Goal: Communication & Community: Answer question/provide support

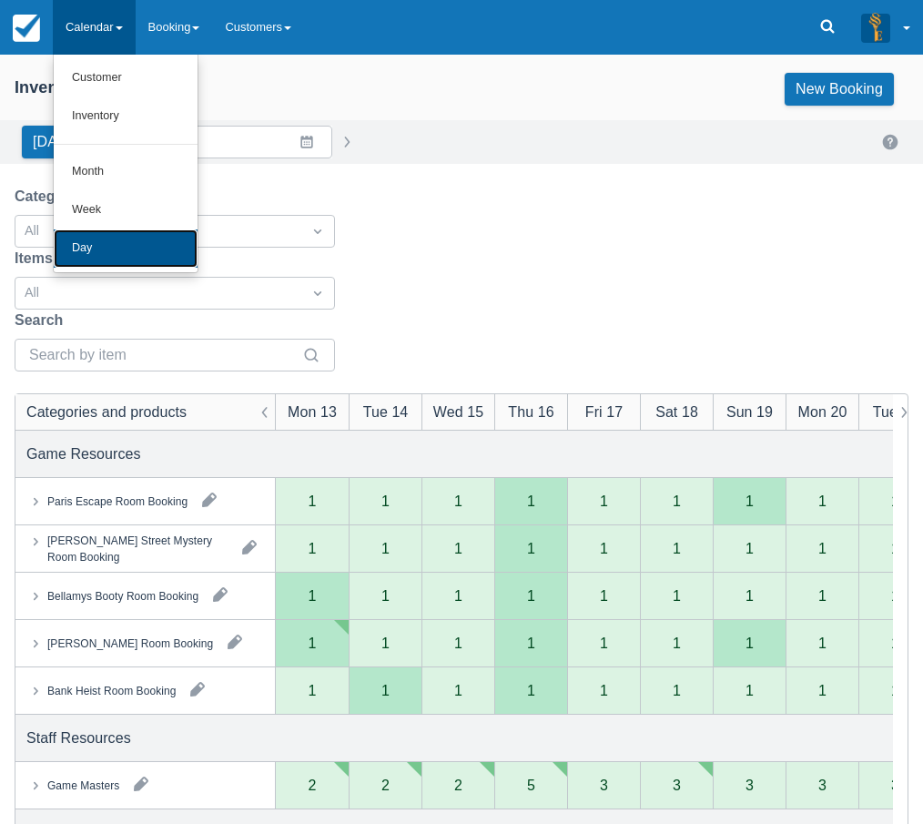
click at [83, 243] on link "Day" at bounding box center [126, 248] width 144 height 38
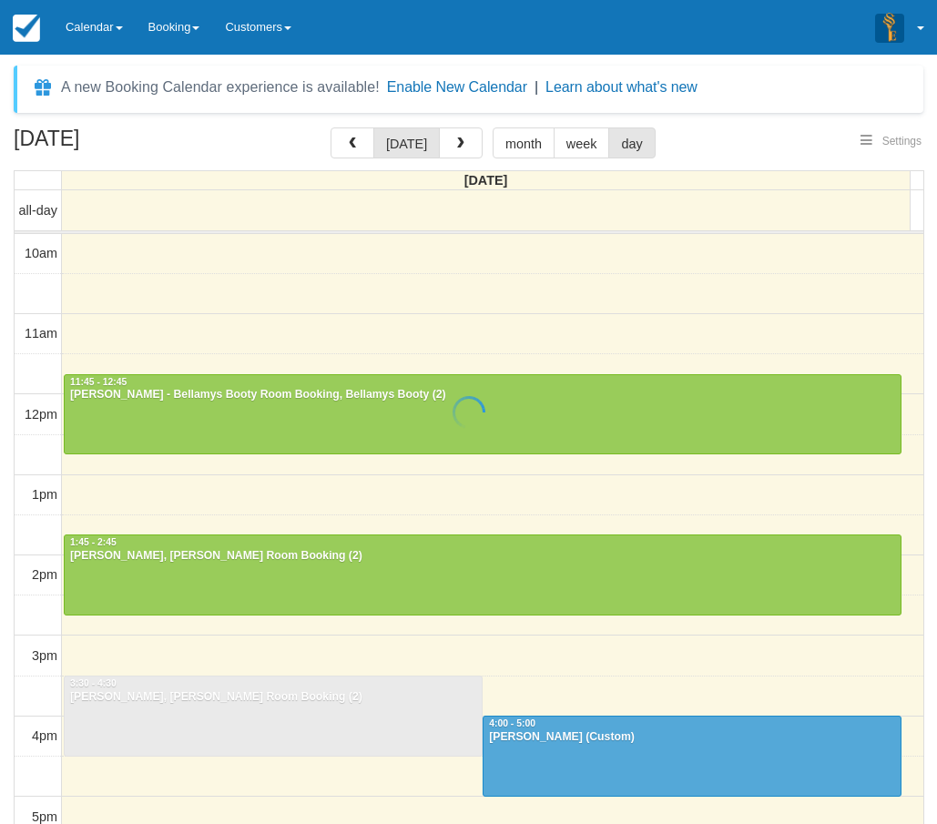
select select
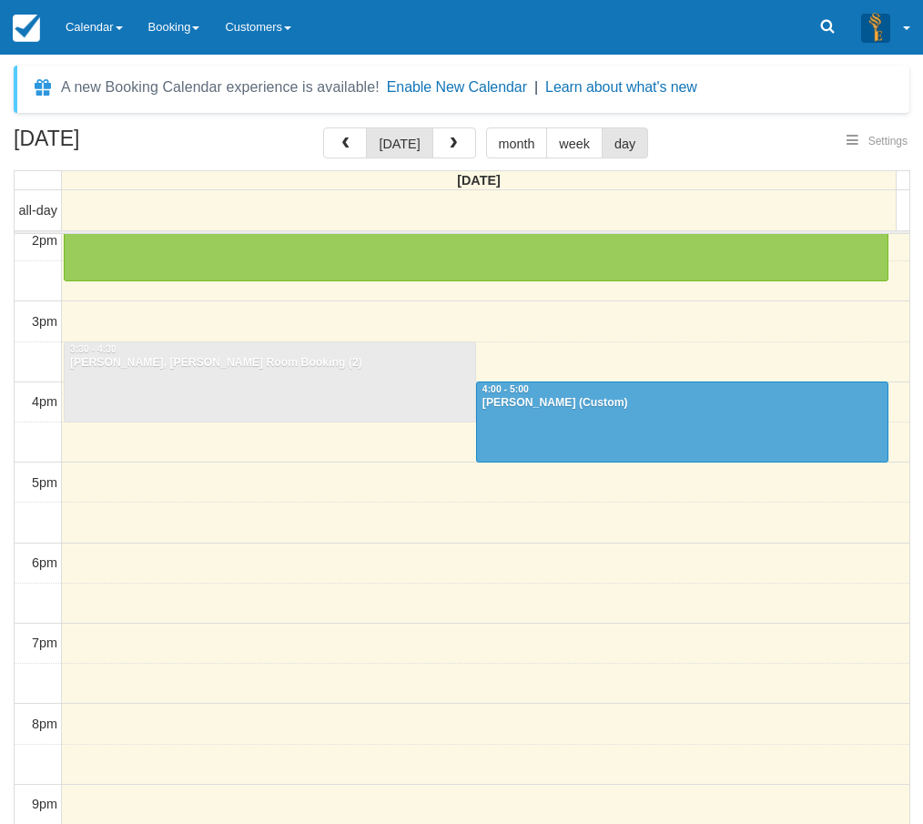
scroll to position [361, 0]
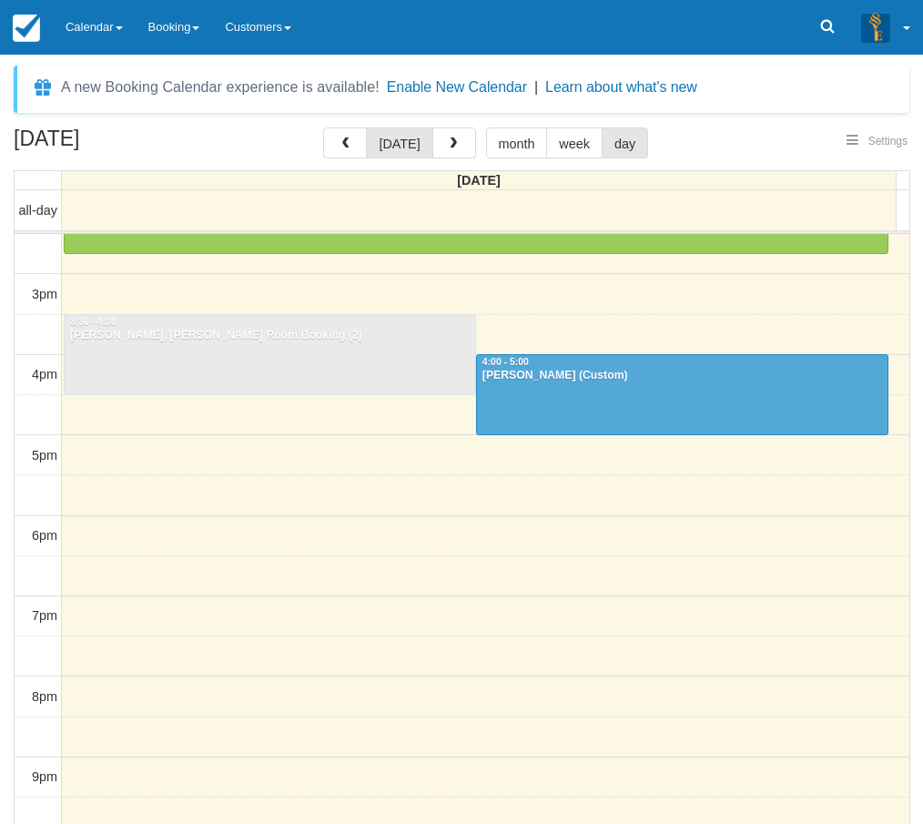
select select
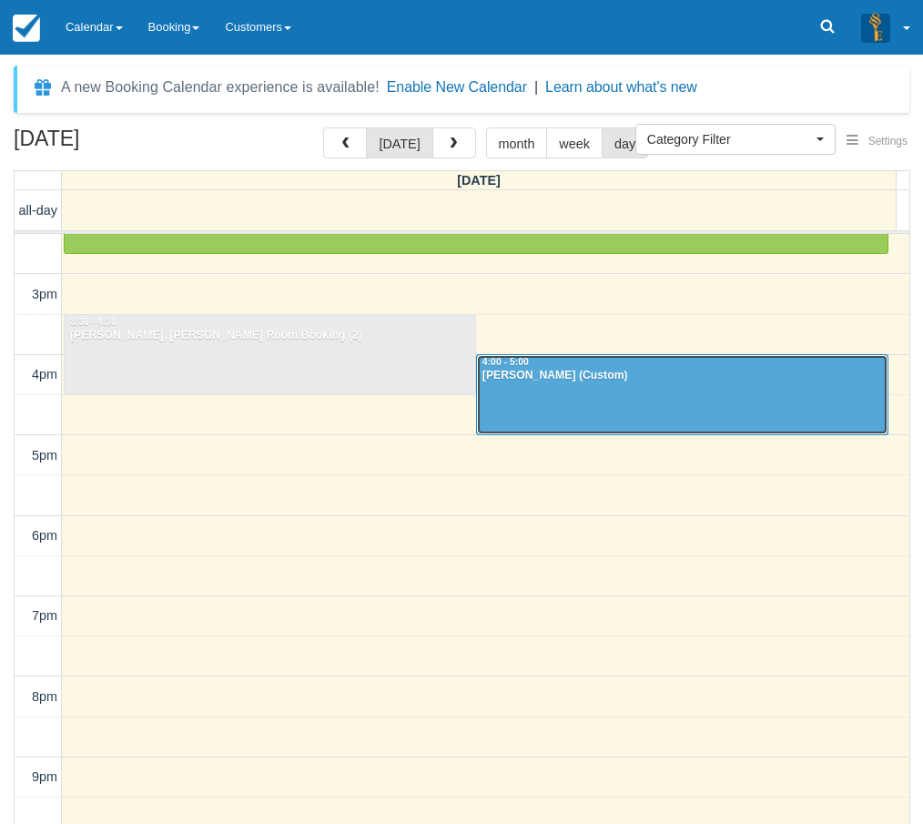
click at [579, 372] on div "Cheryl Kitchener - Ransom (Custom)" at bounding box center [681, 376] width 401 height 15
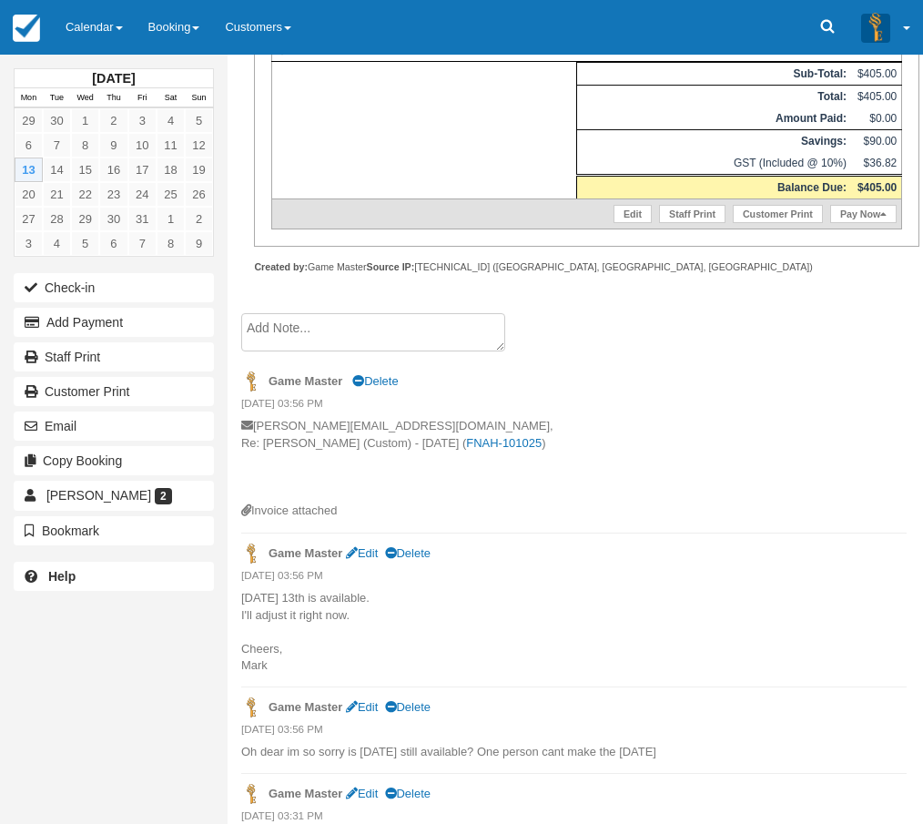
scroll to position [455, 0]
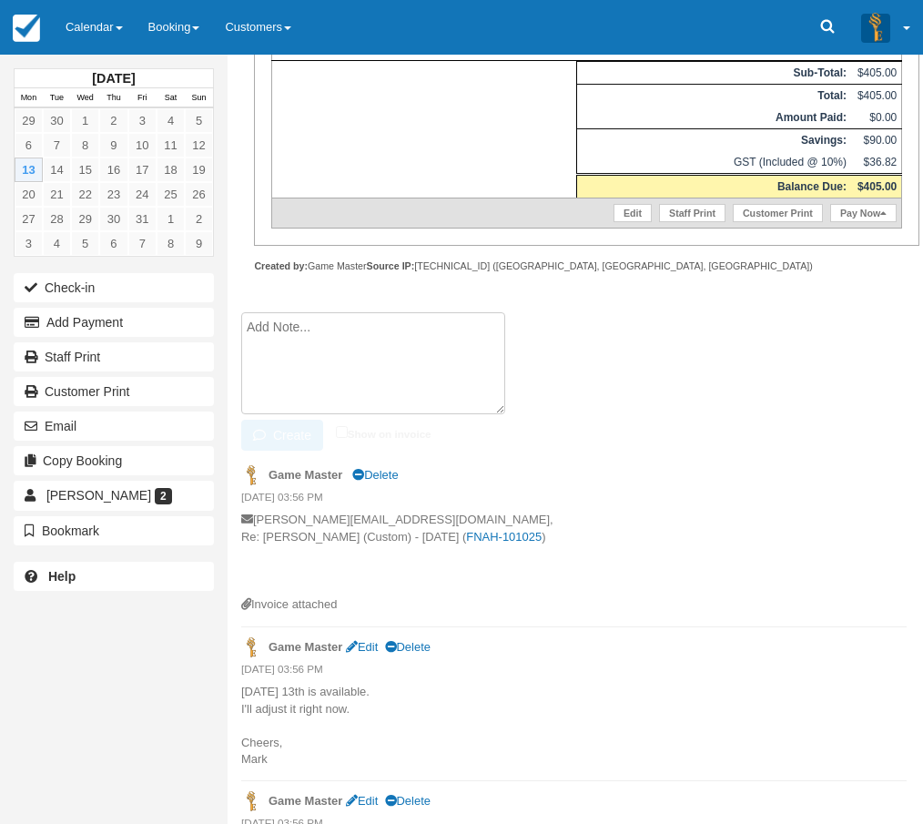
click at [333, 333] on textarea at bounding box center [373, 363] width 264 height 102
paste textarea "Hi guys Is it possible to push this to 5pm [DATE]? Looking forward to it"
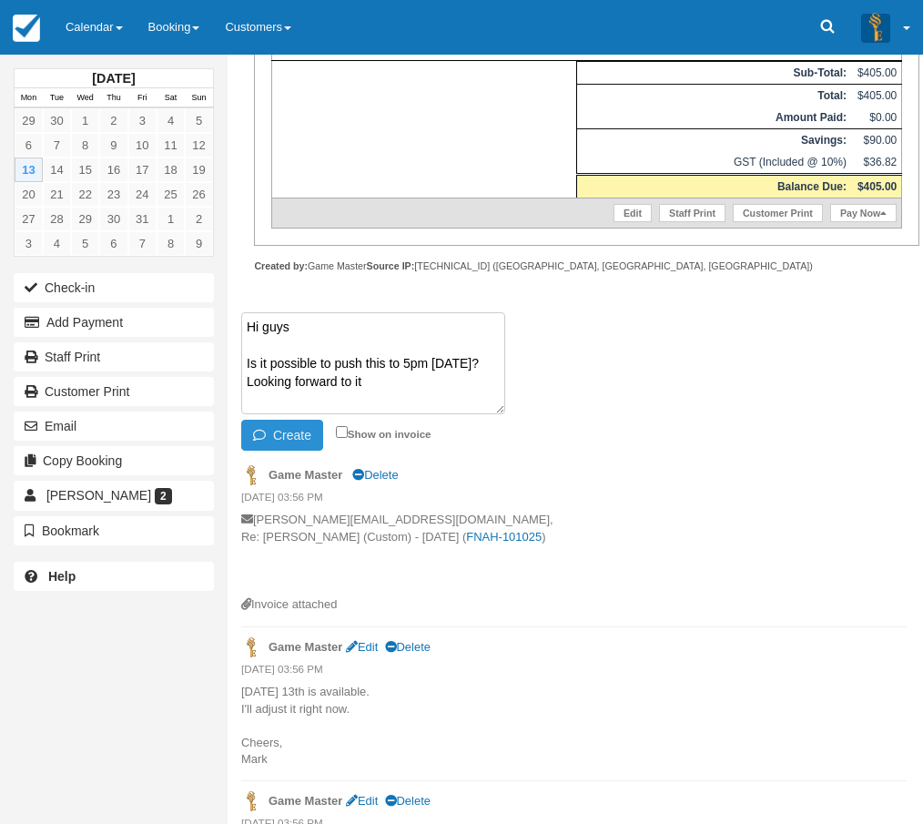
type textarea "Hi guys Is it possible to push this to 5pm today? Looking forward to it"
click at [301, 428] on button "Create" at bounding box center [282, 435] width 82 height 31
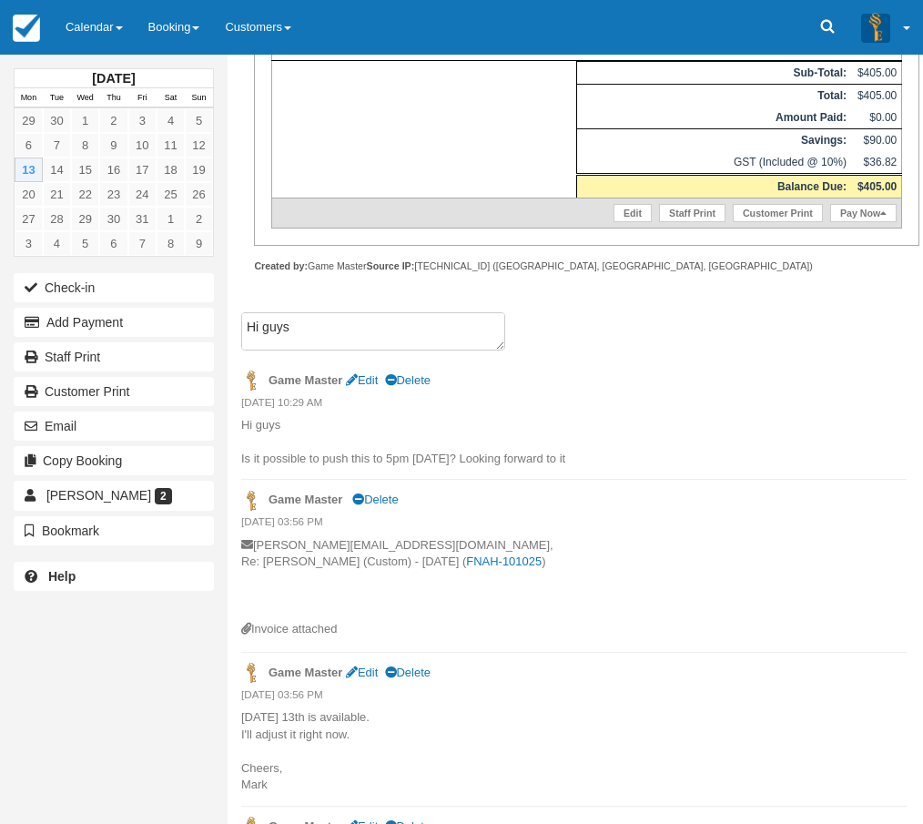
click at [812, 338] on li "Hi guys Is it possible to push this to 5pm today? Looking forward to it Create …" at bounding box center [573, 336] width 665 height 48
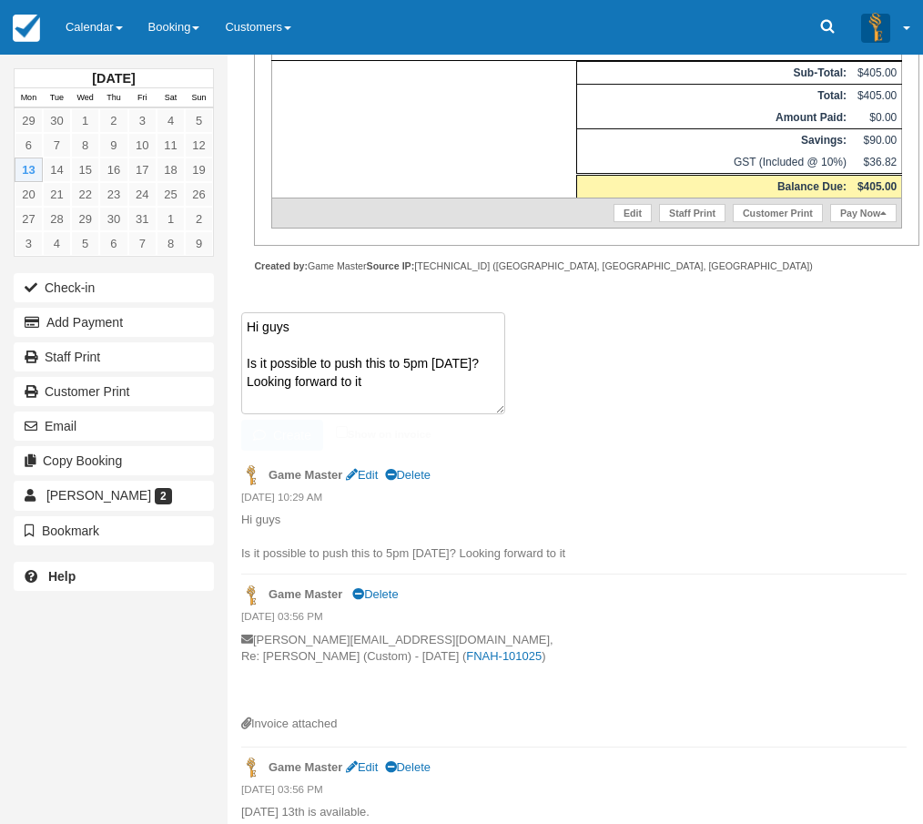
click at [380, 323] on textarea "Hi guys Is it possible to push this to 5pm today? Looking forward to it" at bounding box center [373, 363] width 264 height 102
paste textarea "Hi Cheryl, Yes we can do that. See you then. Cheers, Mark"
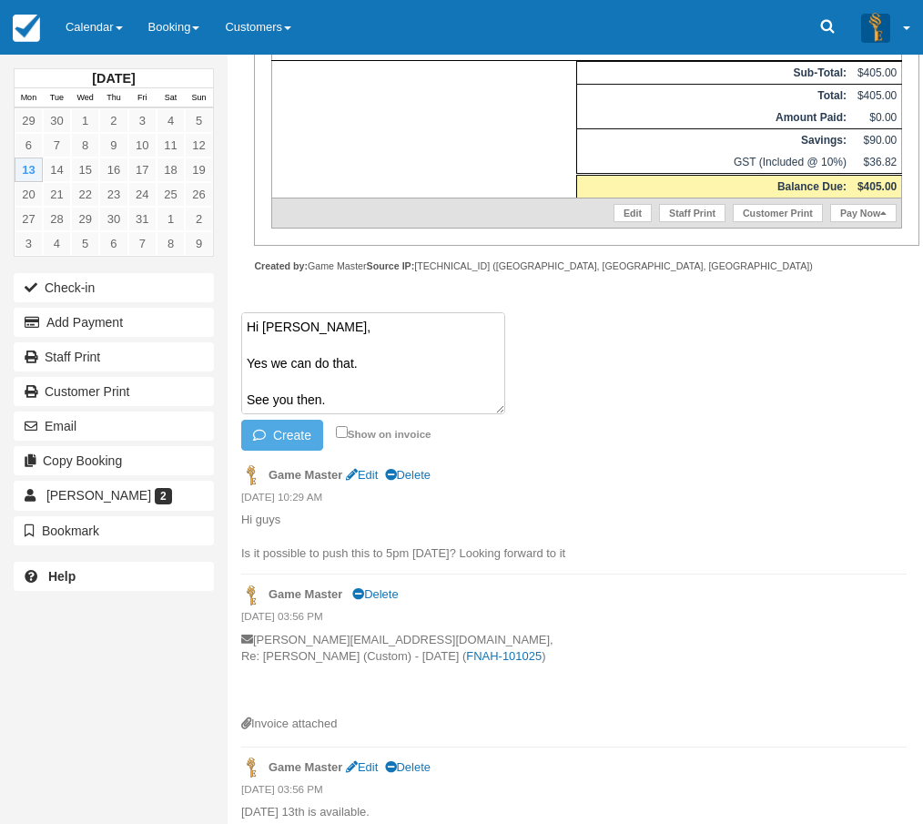
scroll to position [49, 0]
type textarea "Hi Cheryl, Yes we can do that. See you then. Cheers, Mark"
click at [289, 434] on button "Create" at bounding box center [282, 435] width 82 height 31
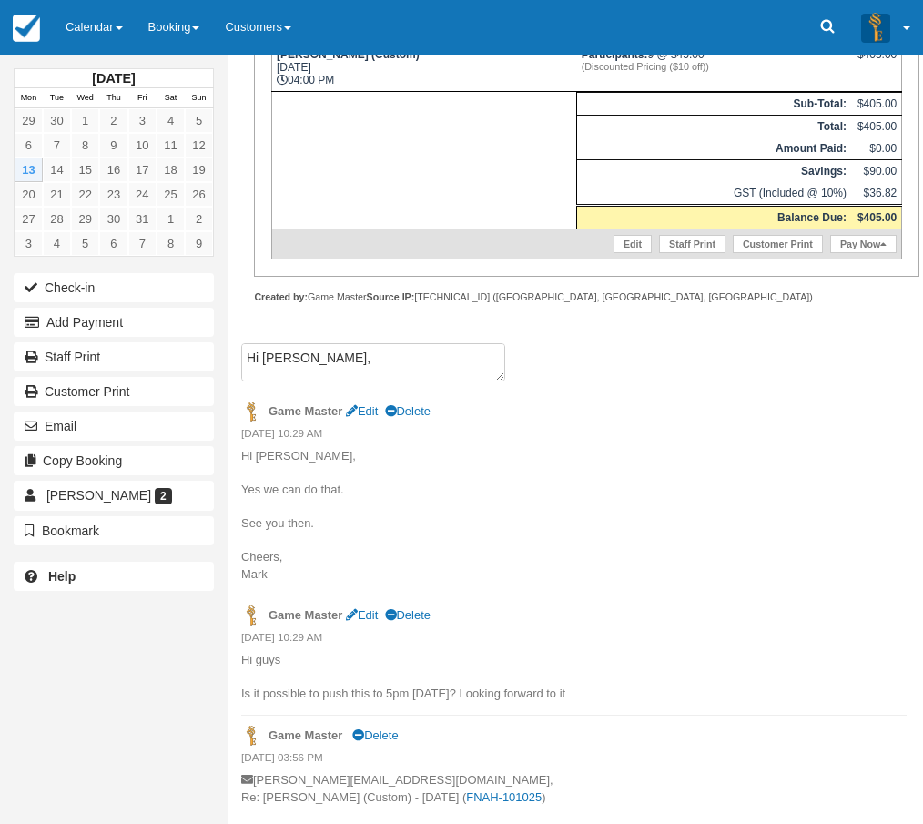
scroll to position [0, 0]
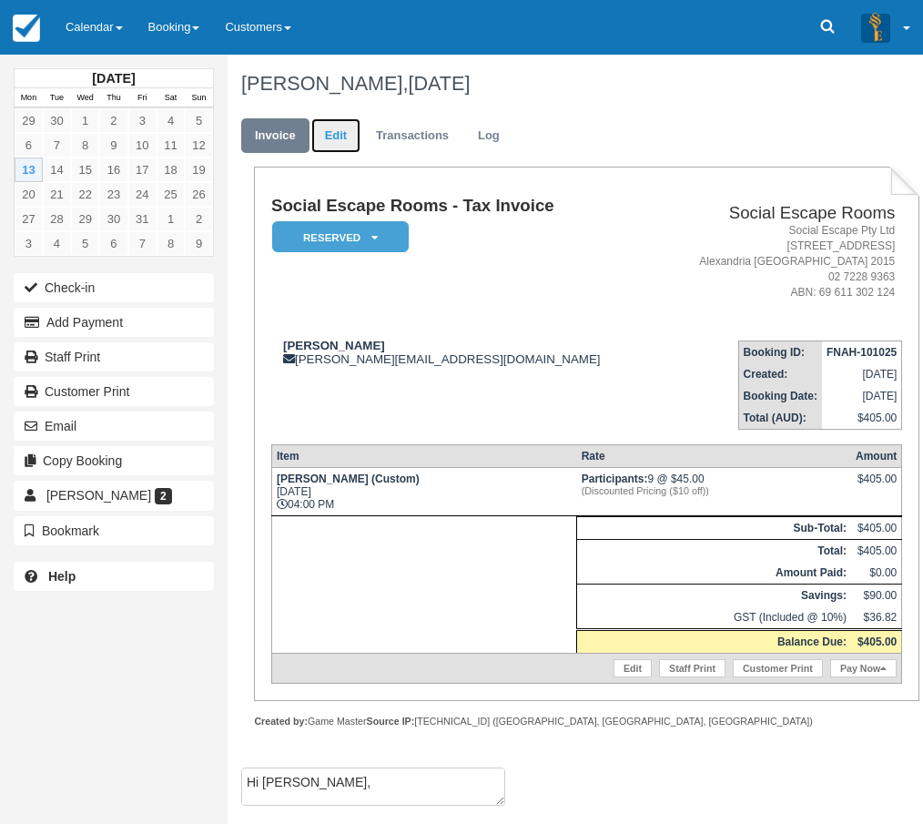
click at [334, 131] on link "Edit" at bounding box center [335, 135] width 49 height 35
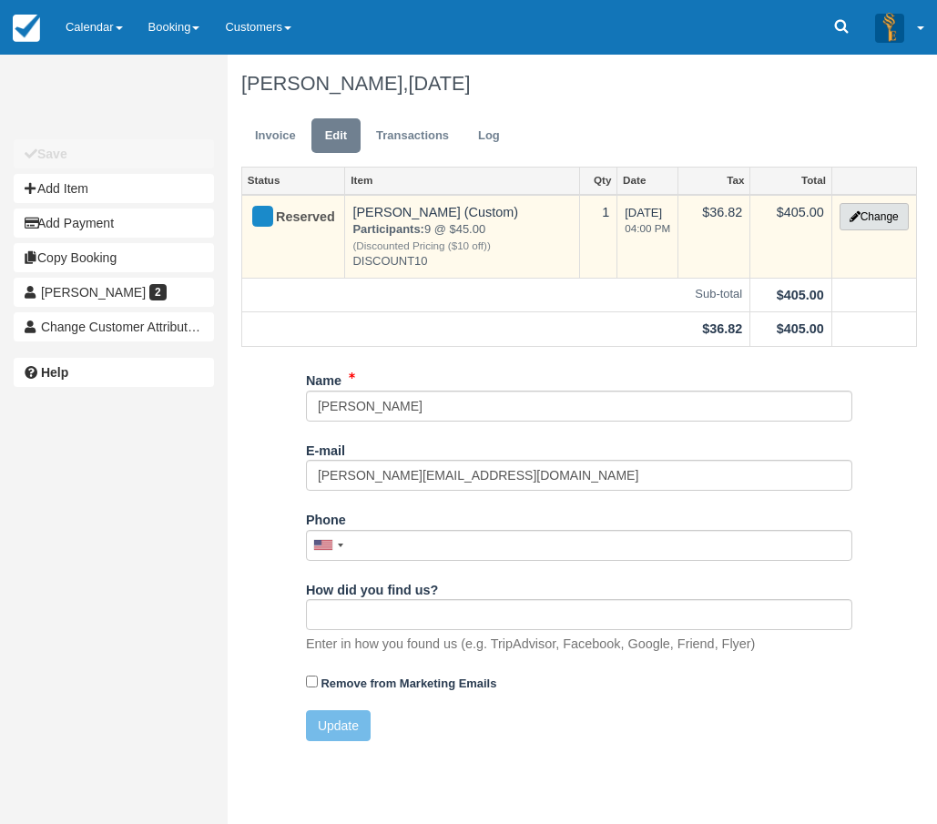
click at [858, 218] on button "Change" at bounding box center [873, 216] width 69 height 27
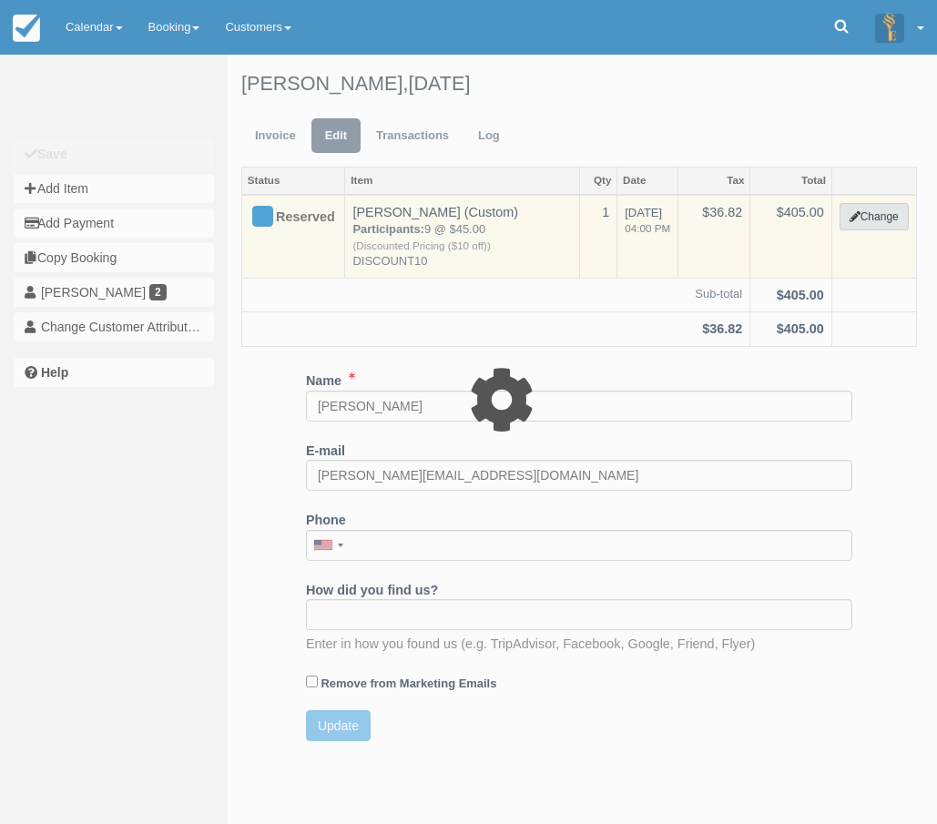
select select "2"
type input "405.00"
type input "DISCOUNT10"
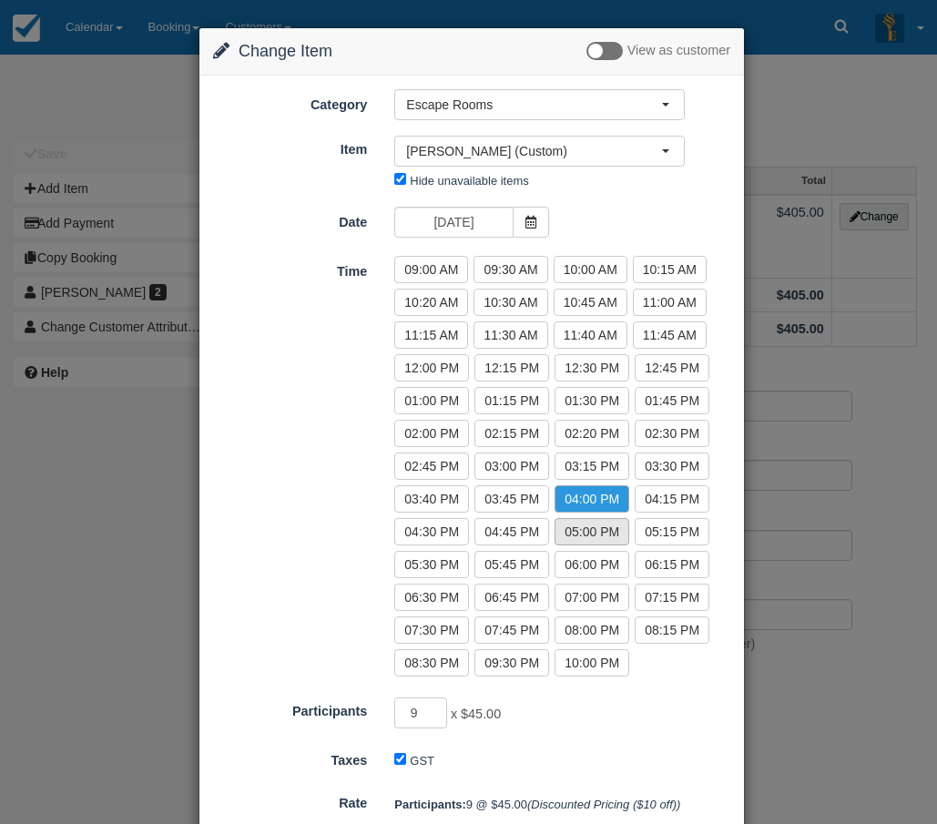
click at [583, 535] on label "05:00 PM" at bounding box center [591, 531] width 75 height 27
radio input "true"
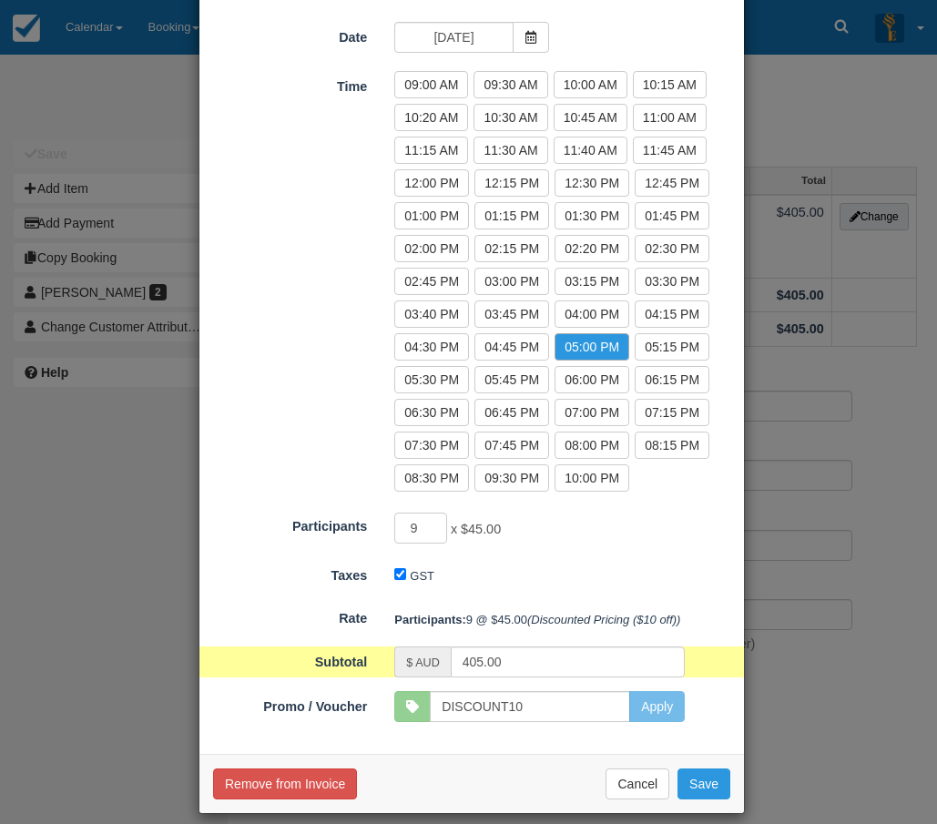
scroll to position [202, 0]
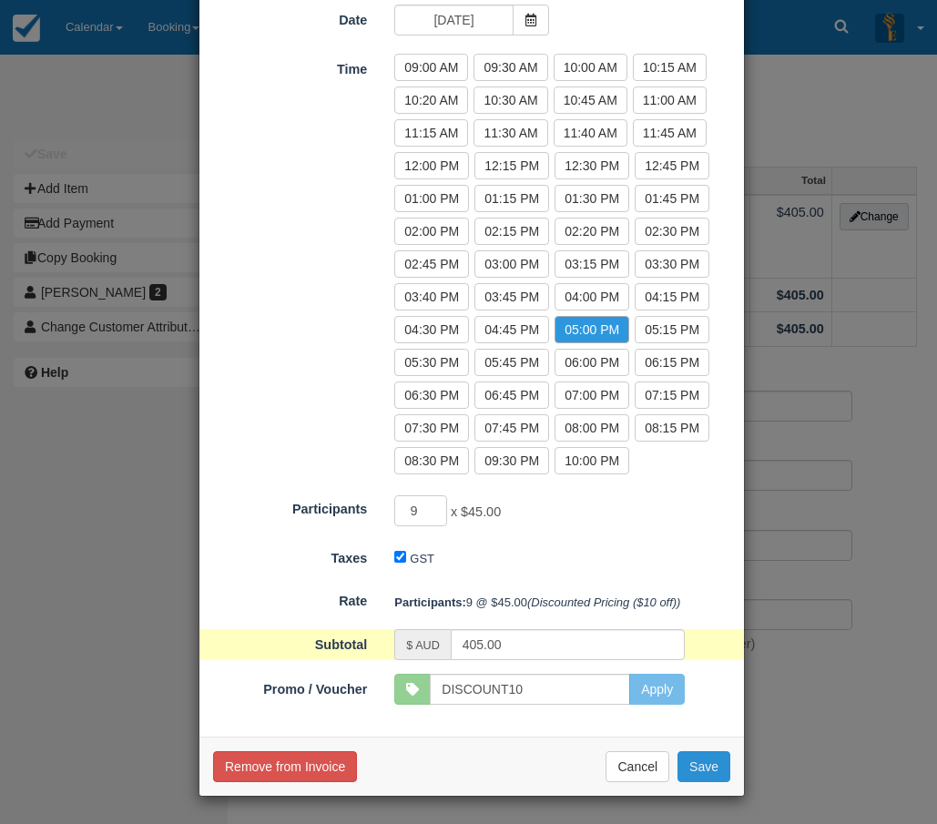
click at [694, 769] on button "Save" at bounding box center [703, 766] width 53 height 31
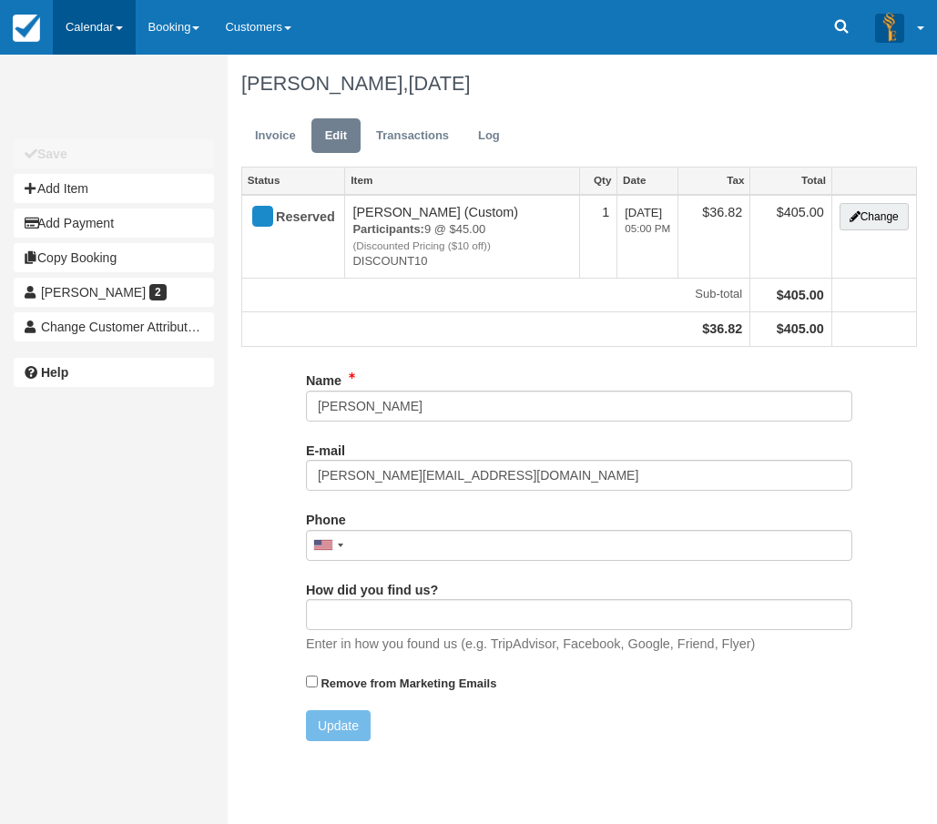
click at [108, 26] on link "Calendar" at bounding box center [94, 27] width 83 height 55
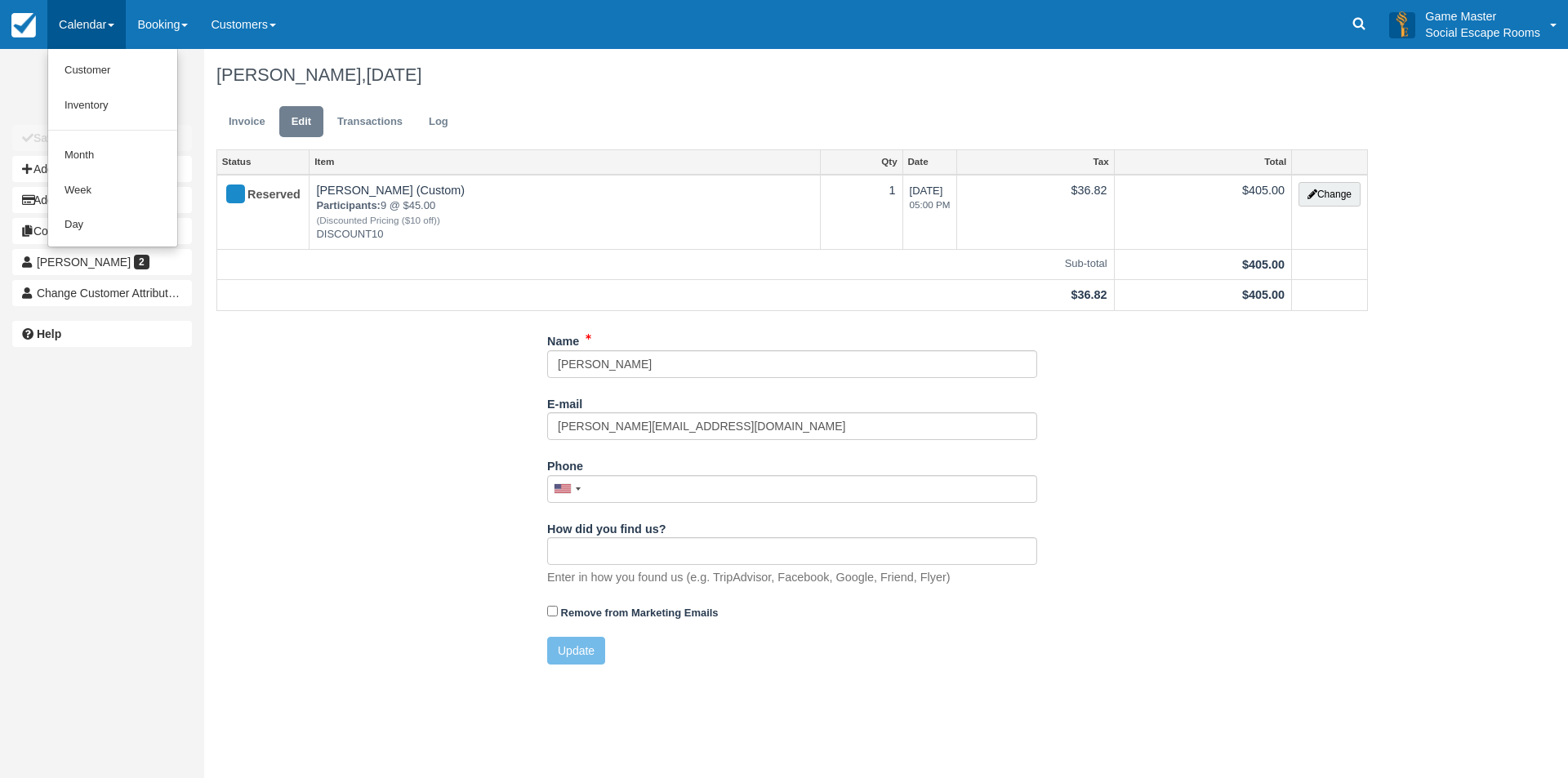
click at [81, 14] on link "Calendar" at bounding box center [86, 24] width 78 height 49
click at [79, 55] on div "Unsaved Changes Save Add Item Add Payment Copy Booking Cheryl Kitchener 2 Chang…" at bounding box center [102, 205] width 179 height 313
click at [85, 31] on link "Calendar" at bounding box center [86, 24] width 78 height 49
click at [91, 223] on link "Day" at bounding box center [113, 224] width 129 height 35
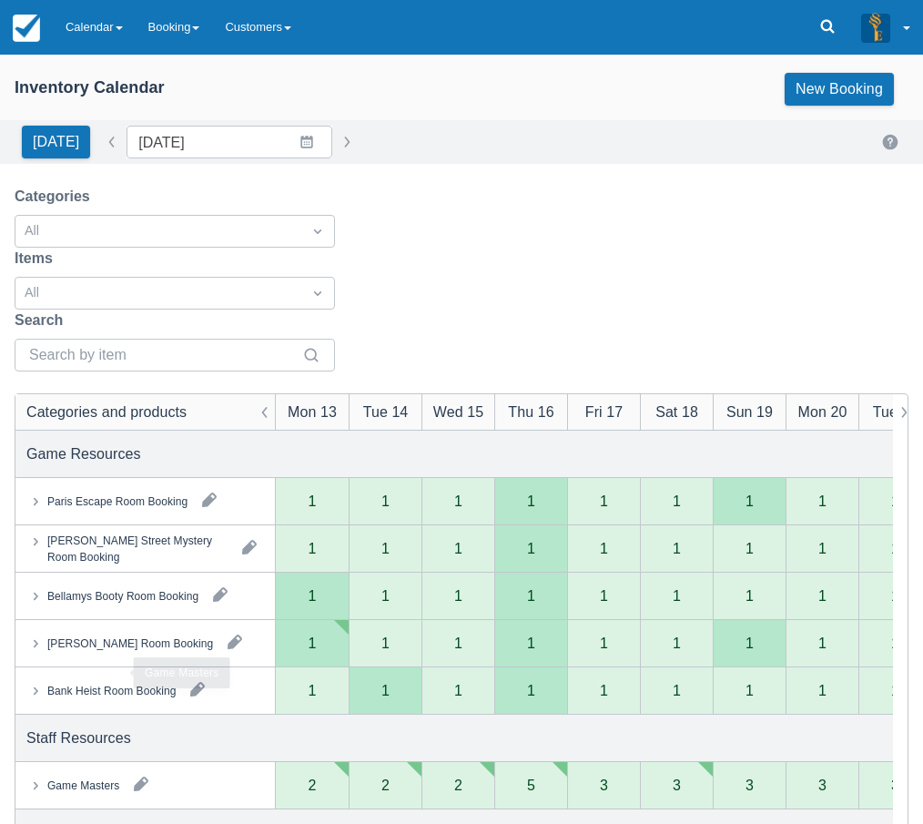
click at [99, 777] on div "Game Masters" at bounding box center [83, 785] width 72 height 16
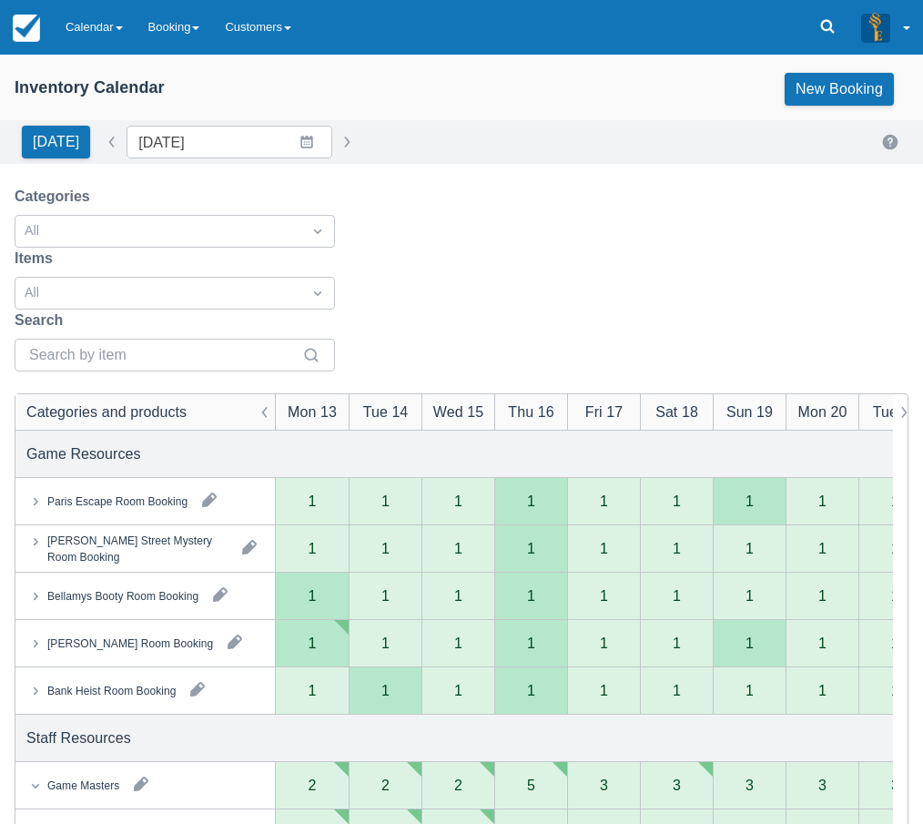
scroll to position [91, 0]
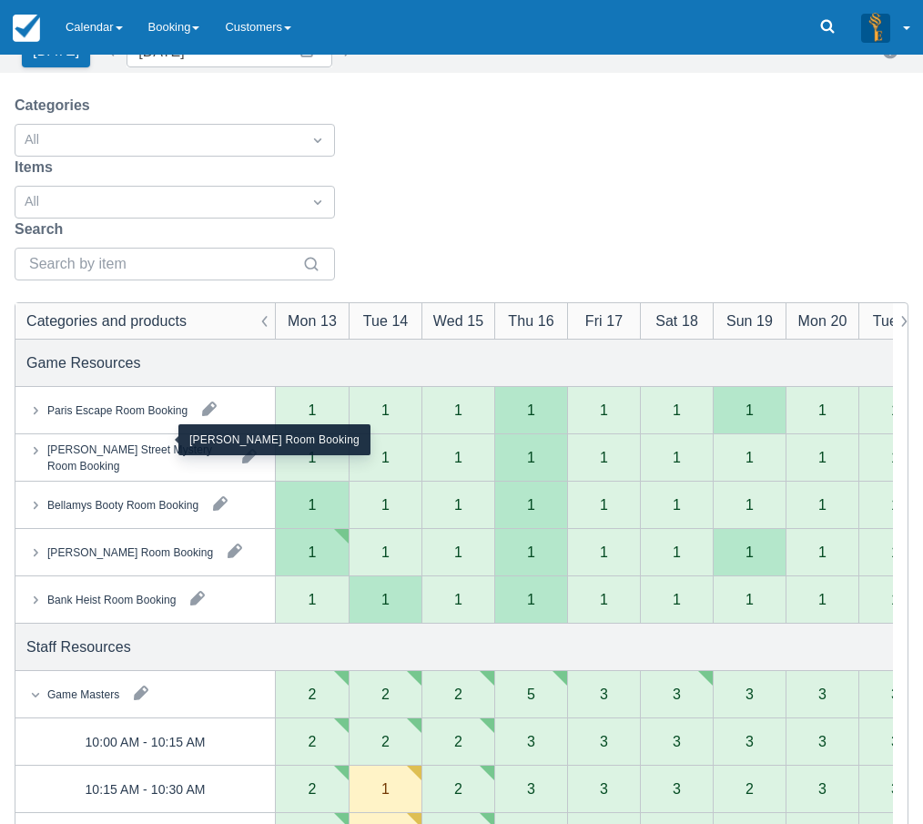
click at [118, 544] on div "Ransom Room Booking" at bounding box center [130, 552] width 166 height 16
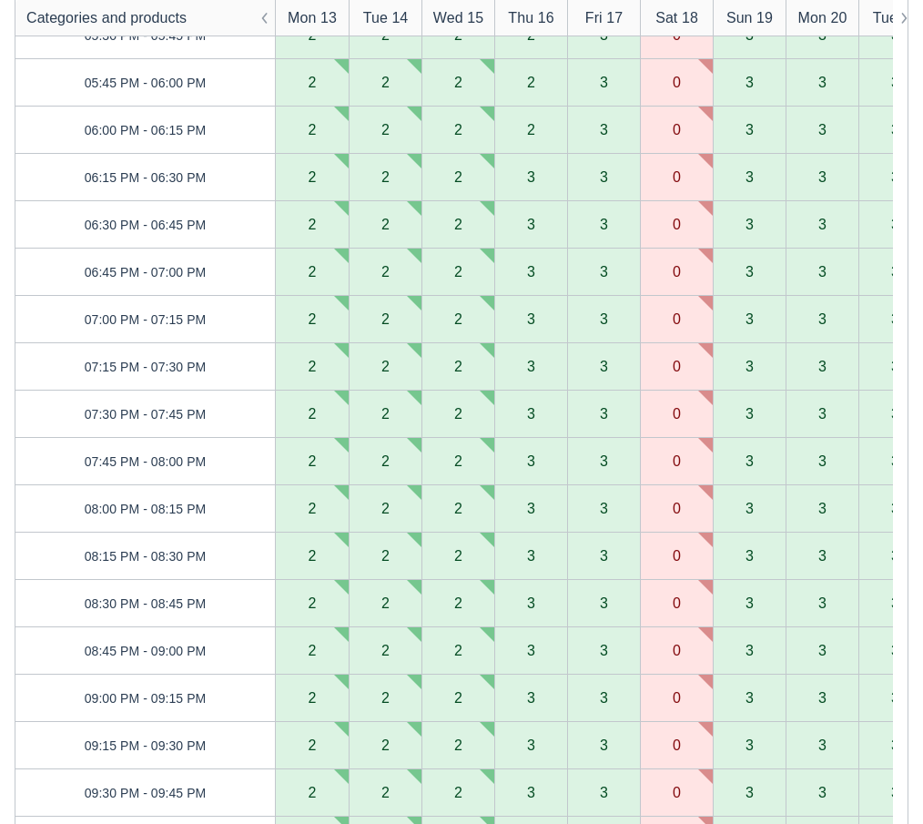
scroll to position [2913, 0]
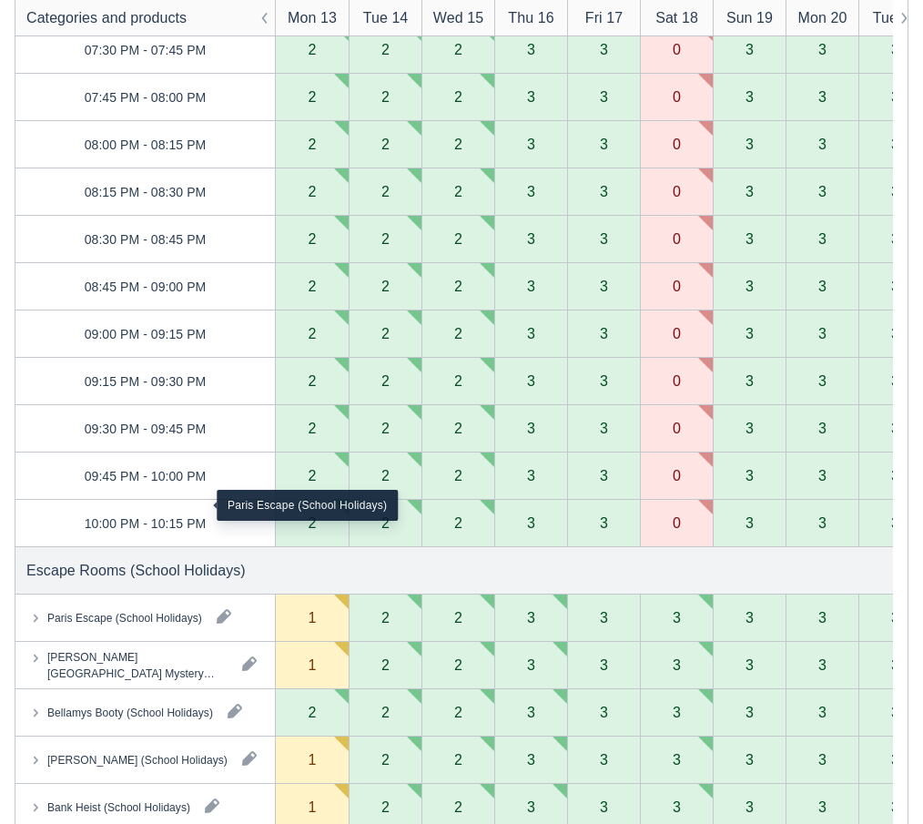
click at [127, 610] on div "Paris Escape (School Holidays)" at bounding box center [124, 618] width 155 height 16
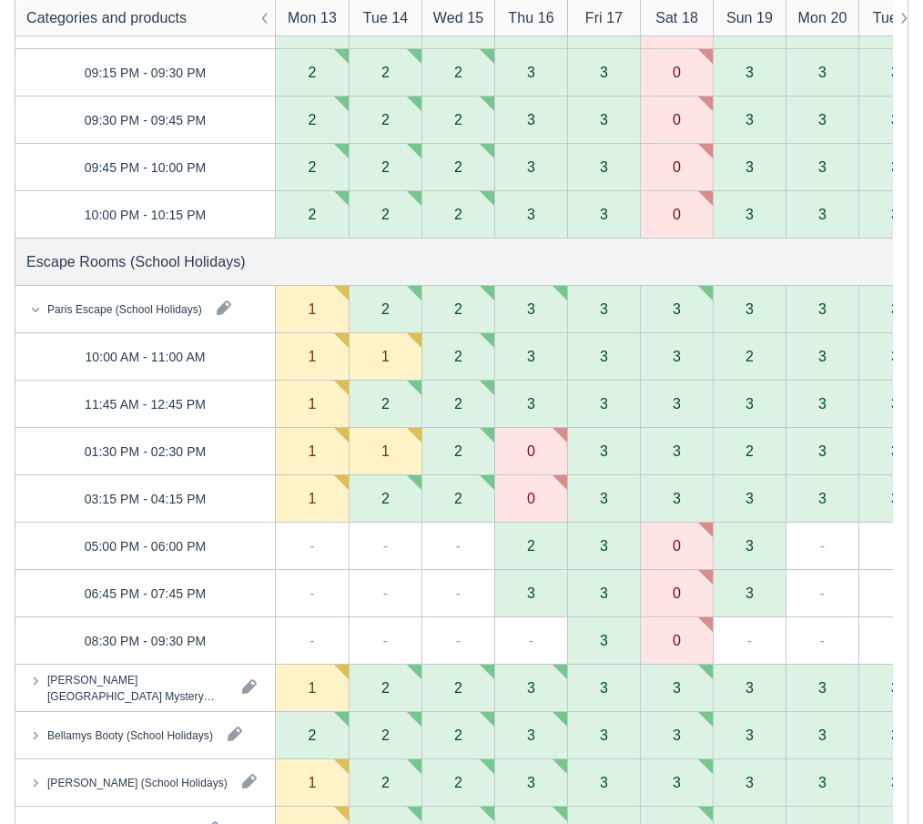
scroll to position [3550, 0]
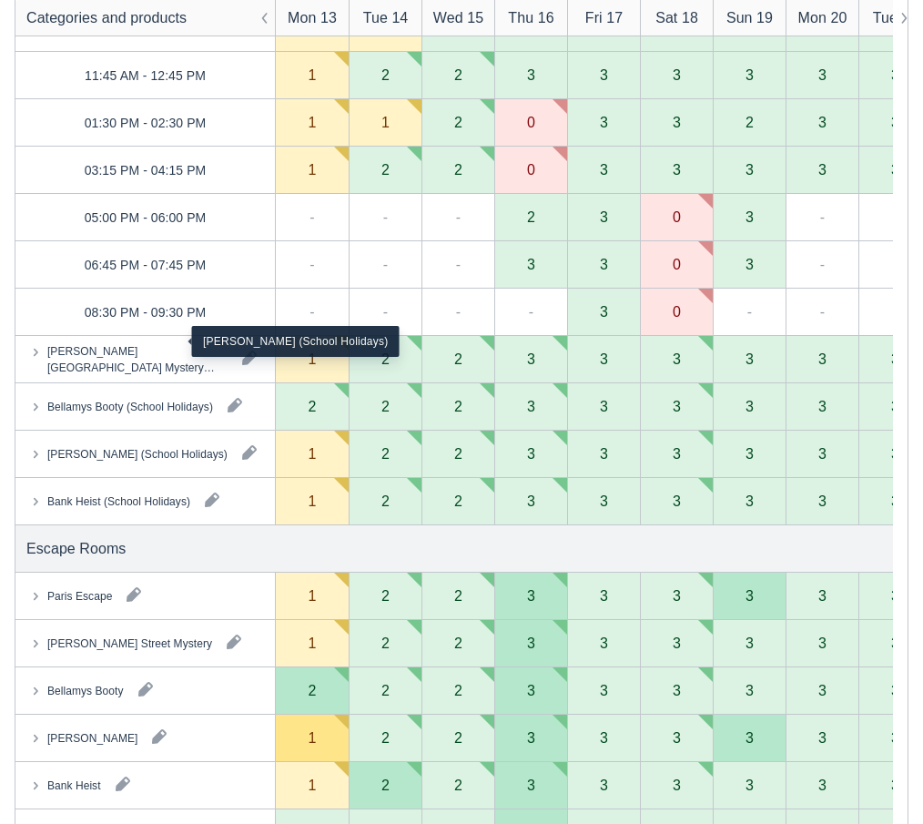
click at [125, 446] on div "Ransom (School Holidays)" at bounding box center [137, 454] width 180 height 16
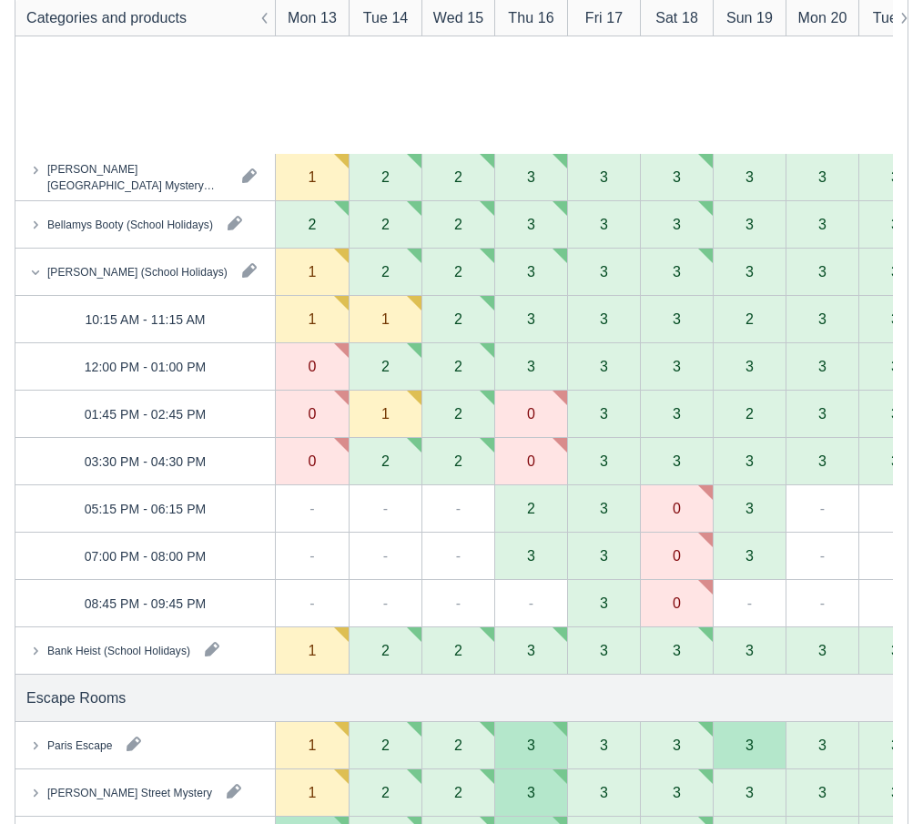
scroll to position [4005, 0]
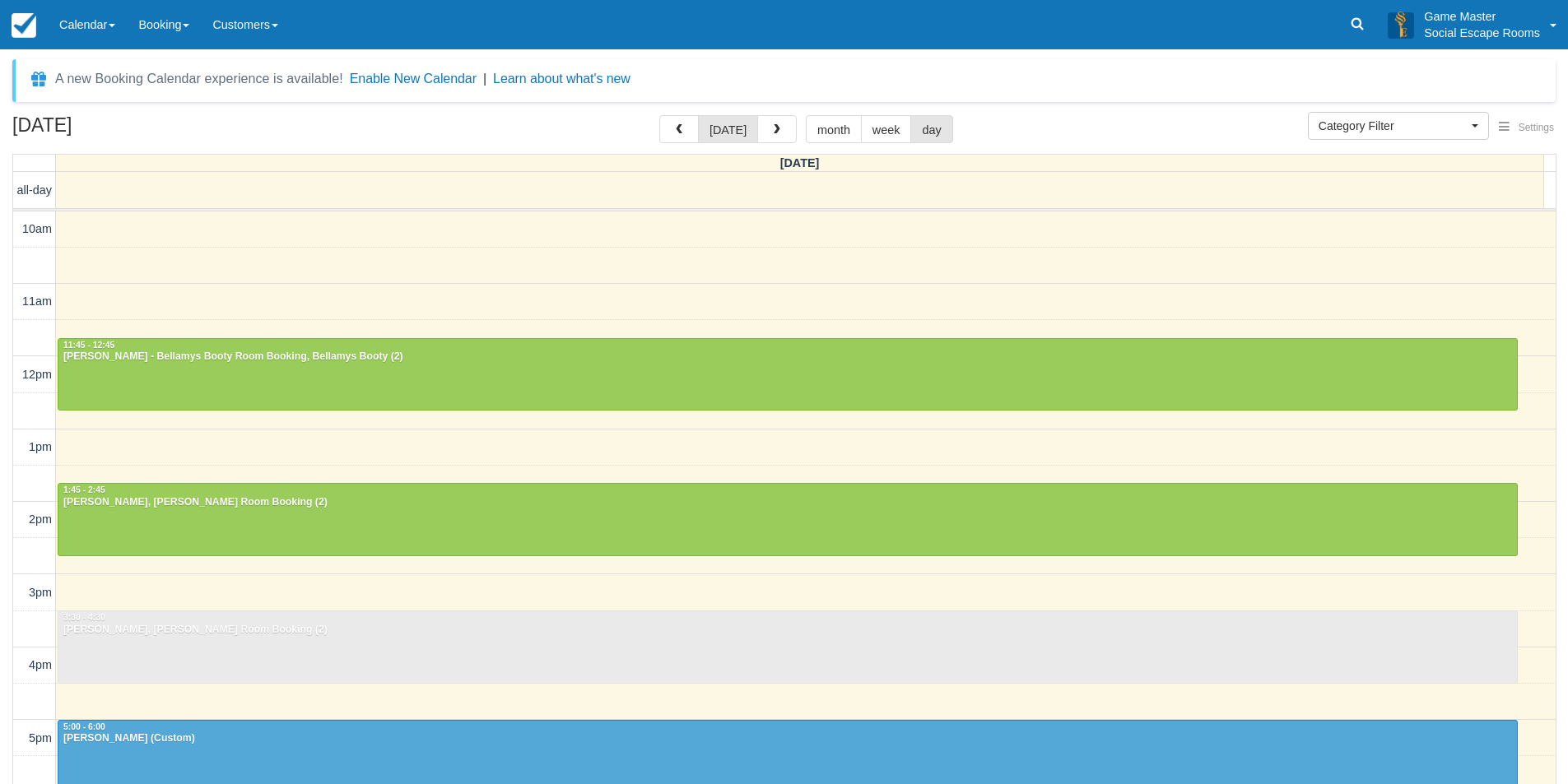
select select
